Goal: Information Seeking & Learning: Learn about a topic

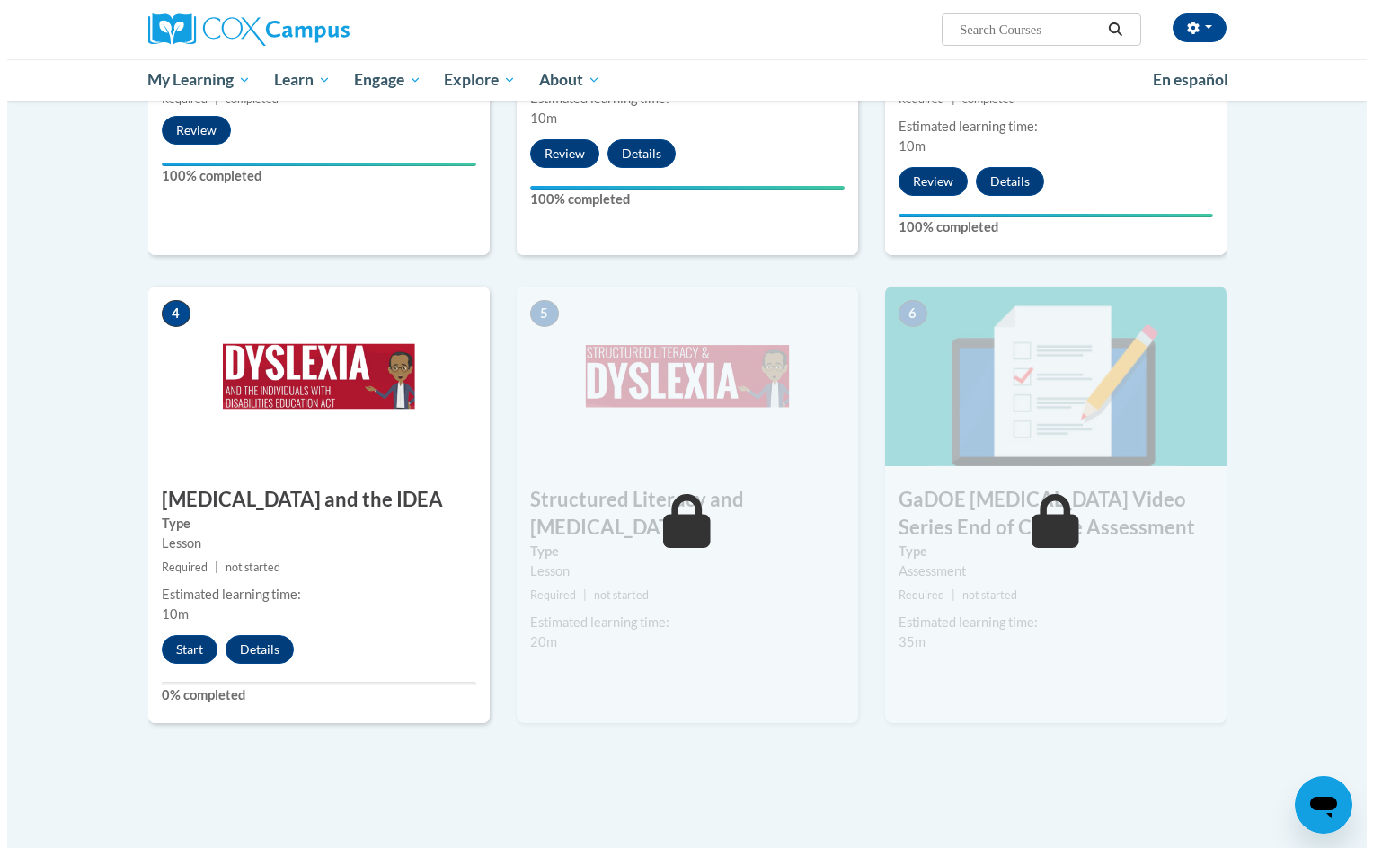
scroll to position [737, 0]
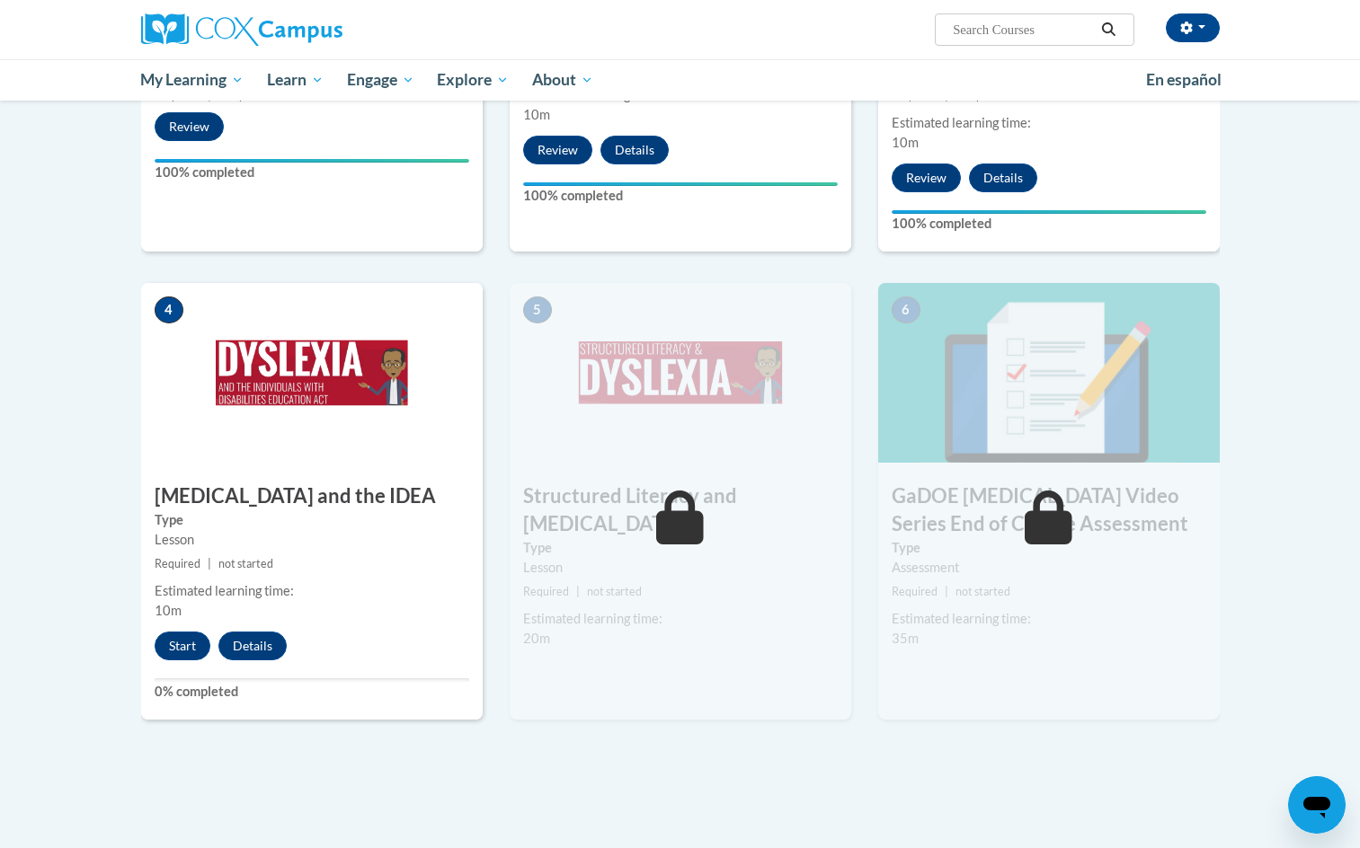
click at [168, 599] on div "4 Dyslexia and the IDEA Type Lesson Required | not started Estimated learning t…" at bounding box center [312, 501] width 342 height 437
click at [172, 600] on div "4 Dyslexia and the IDEA Type Lesson Required | not started Estimated learning t…" at bounding box center [312, 501] width 342 height 437
click at [175, 632] on button "Start" at bounding box center [183, 646] width 56 height 29
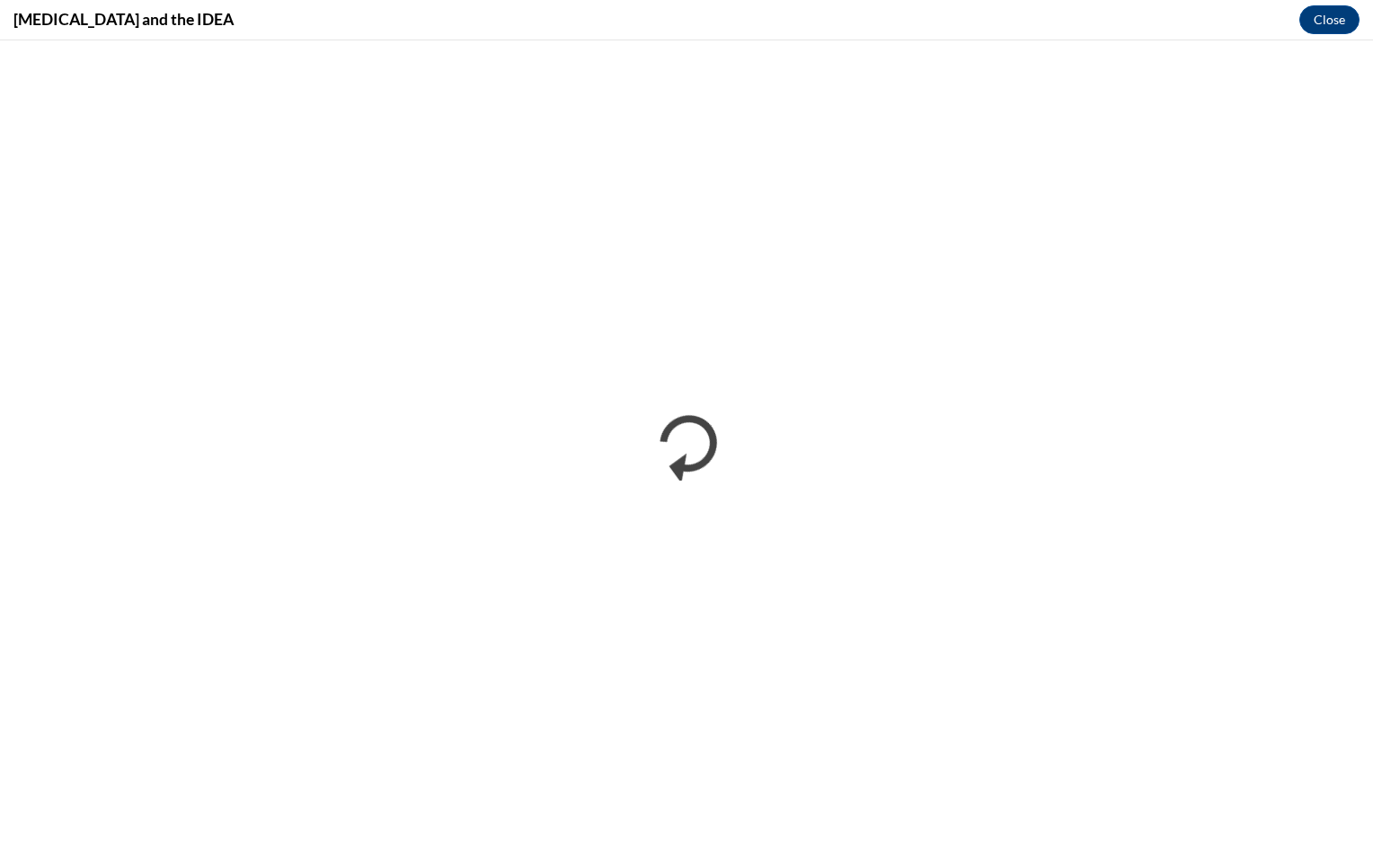
scroll to position [0, 0]
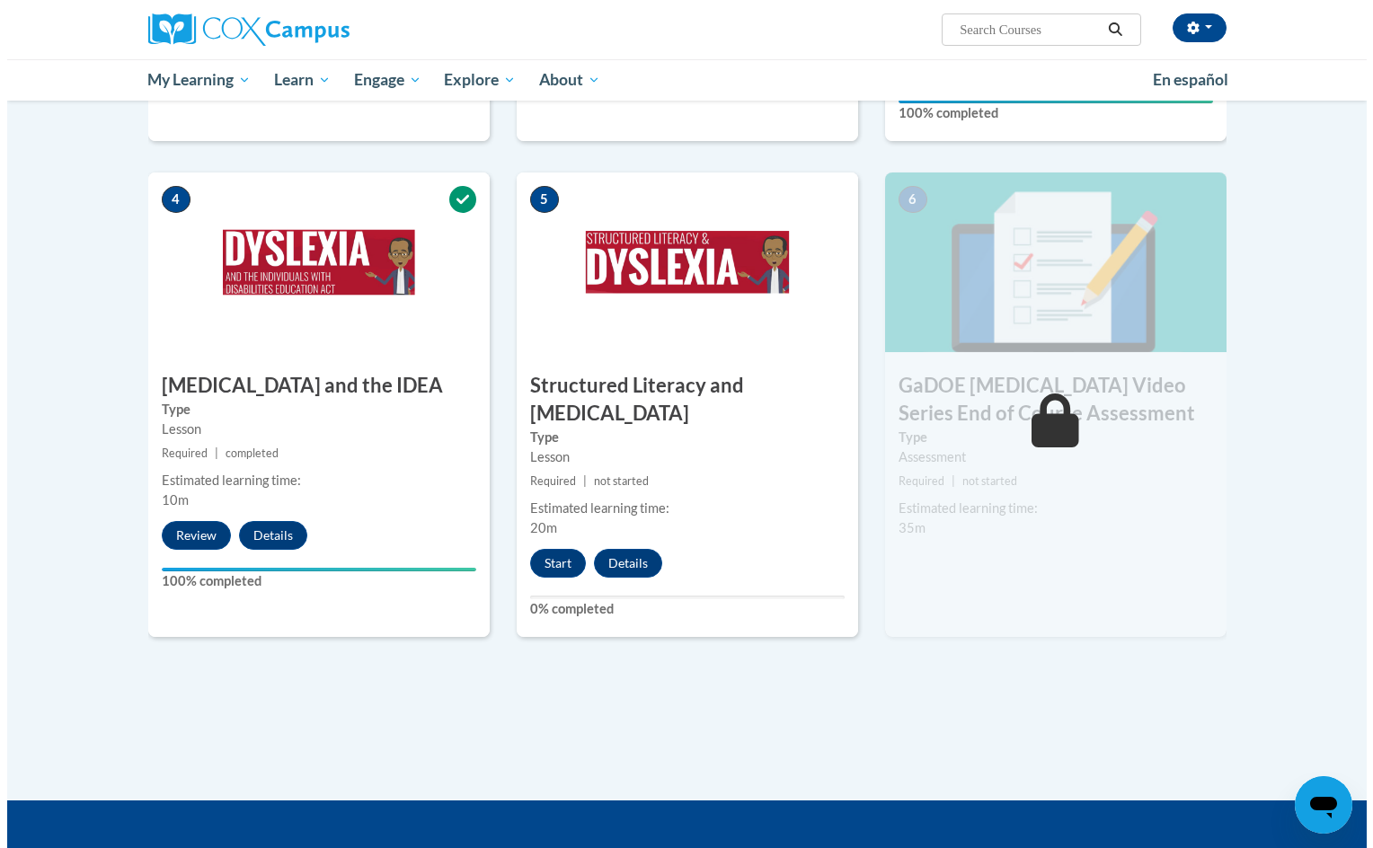
scroll to position [848, 0]
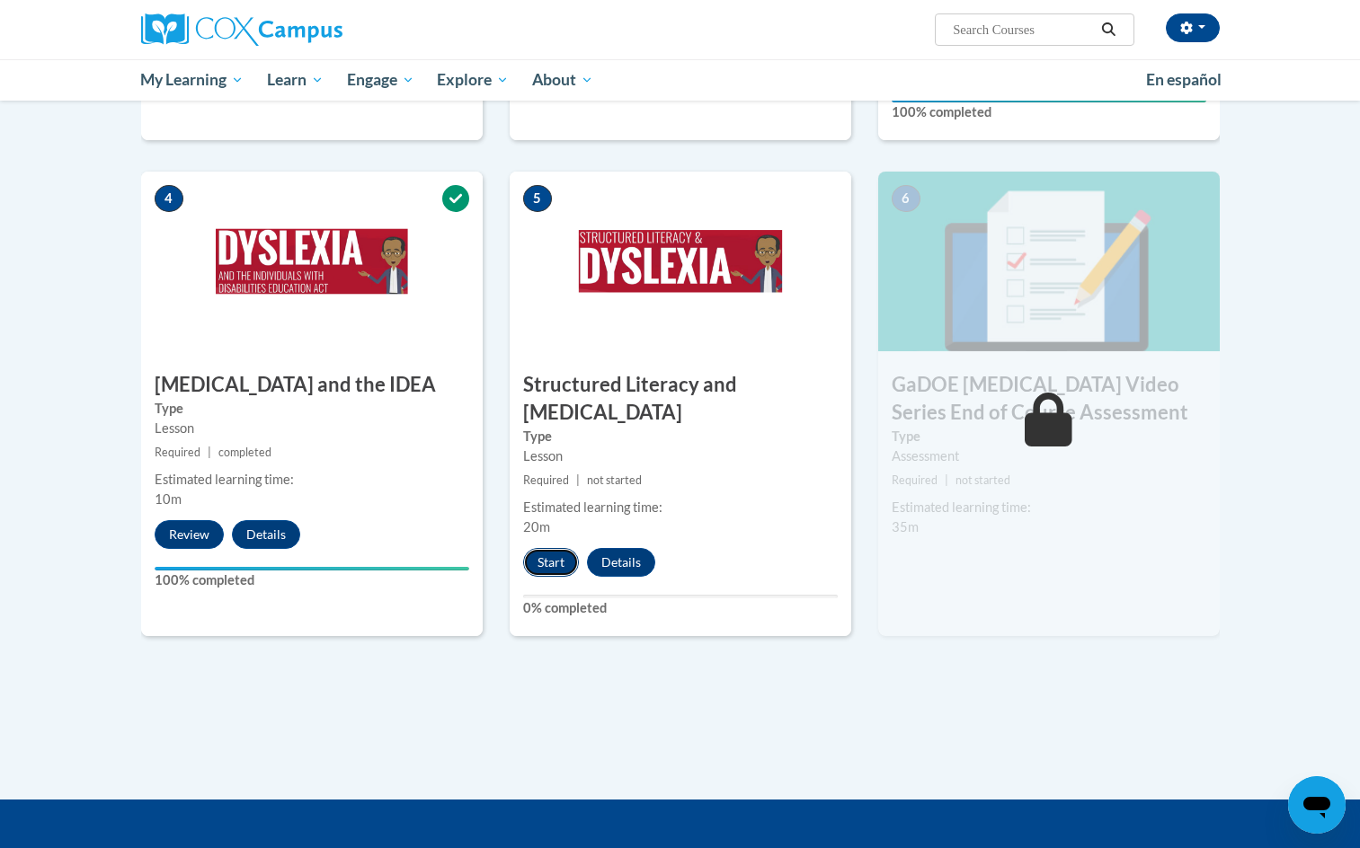
click at [554, 548] on button "Start" at bounding box center [551, 562] width 56 height 29
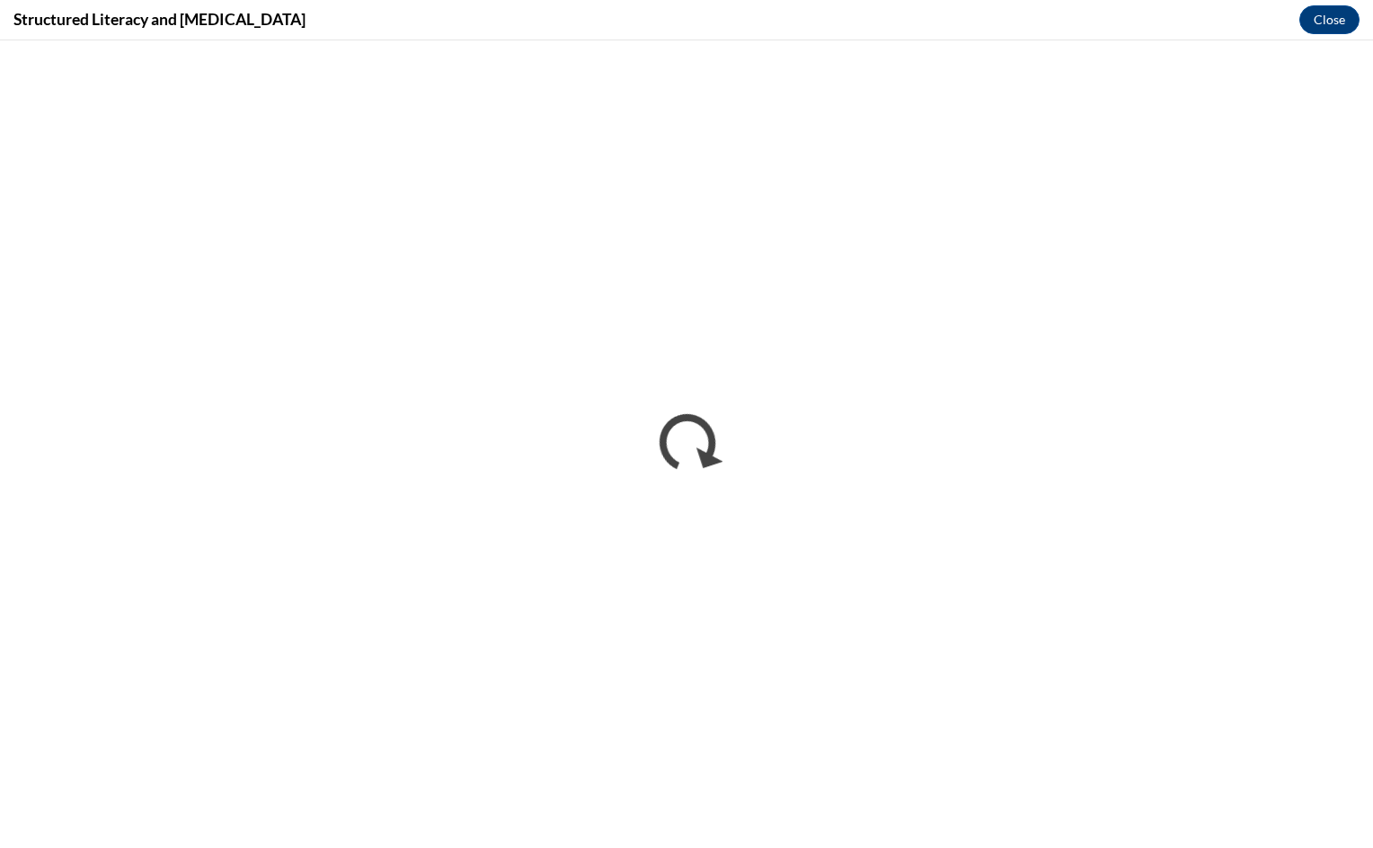
scroll to position [0, 0]
